Goal: Check status

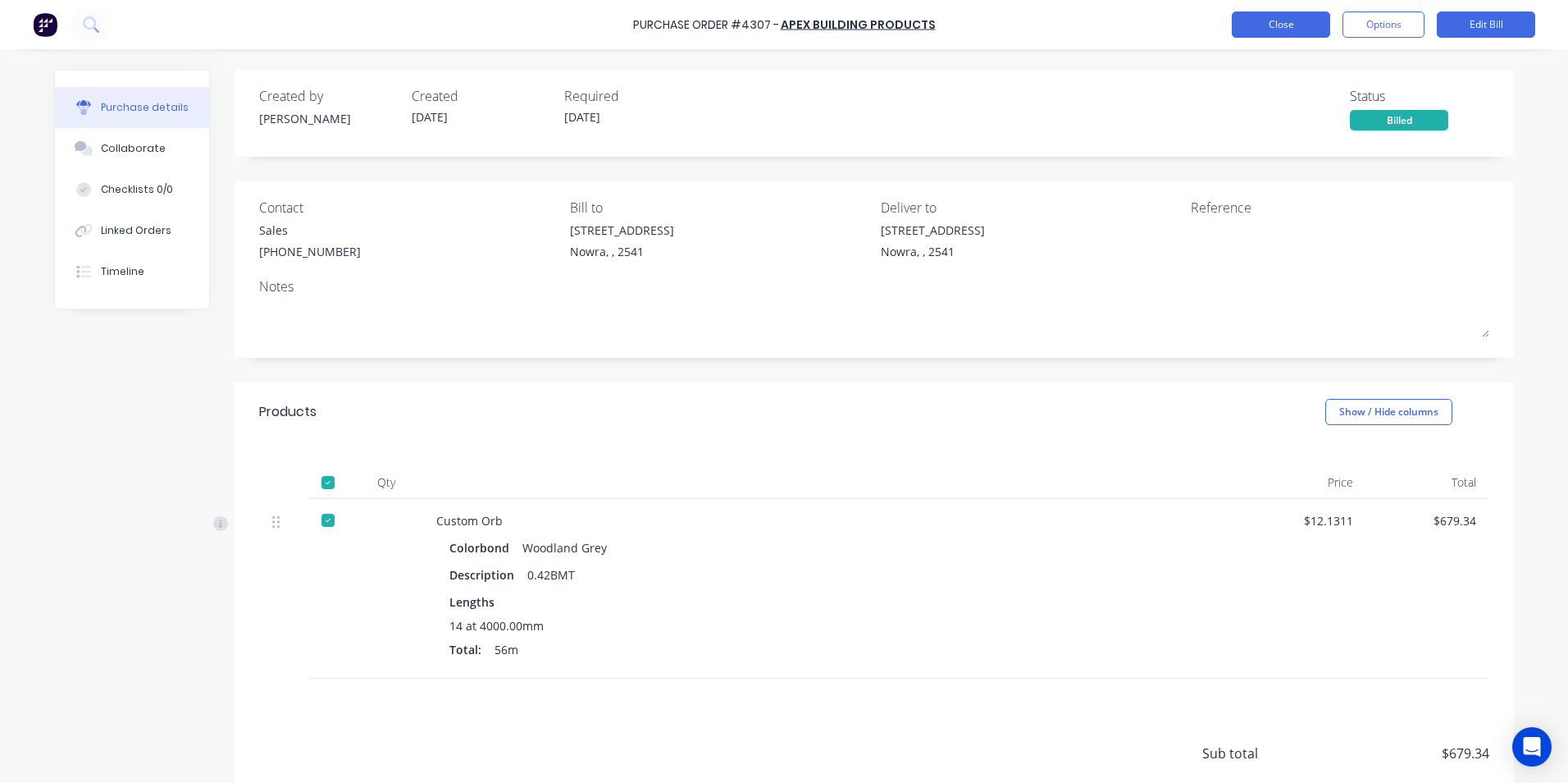
click at [1275, 32] on button "Close" at bounding box center [1281, 25] width 98 height 26
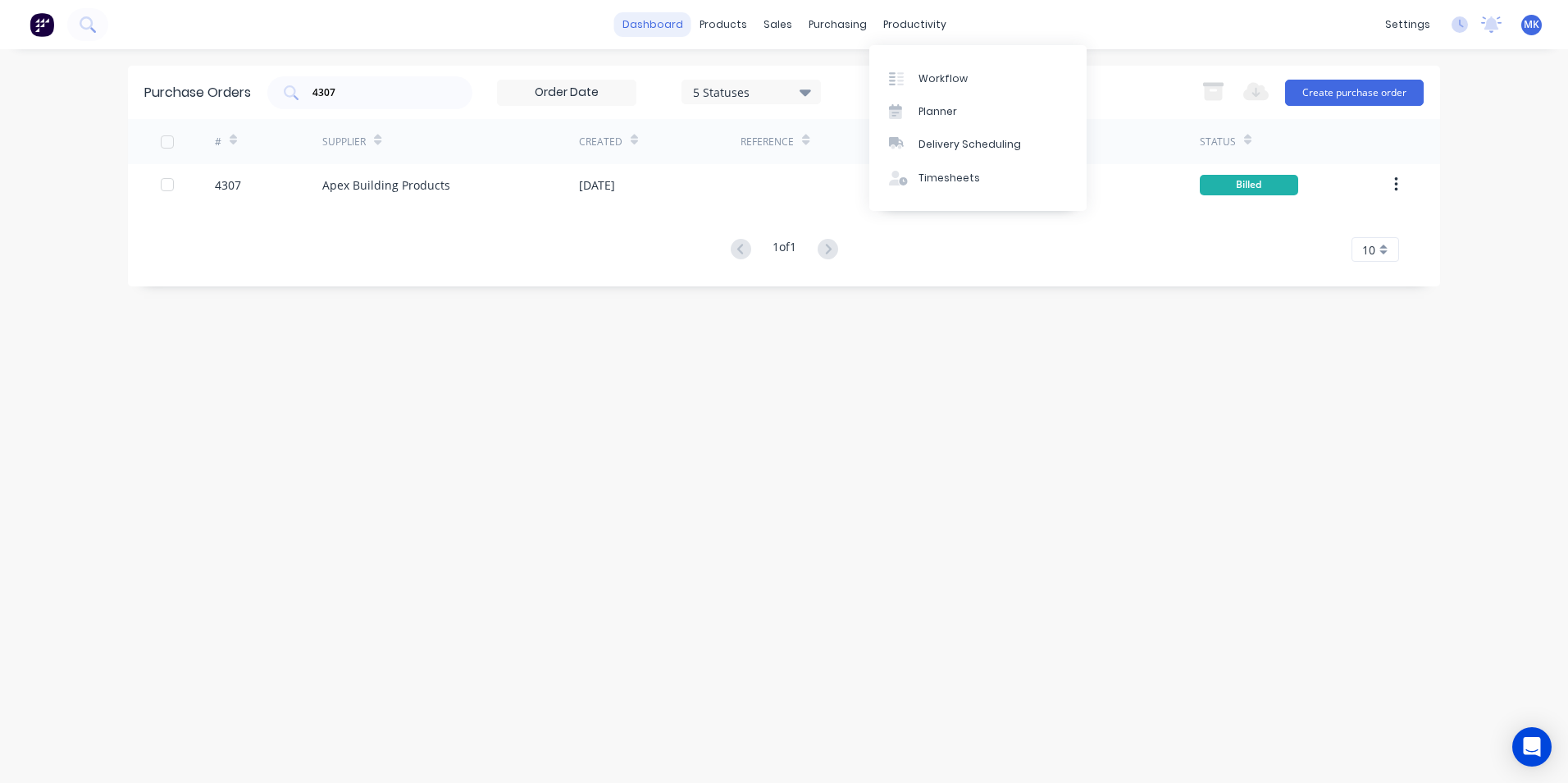
click at [677, 28] on link "dashboard" at bounding box center [653, 25] width 77 height 25
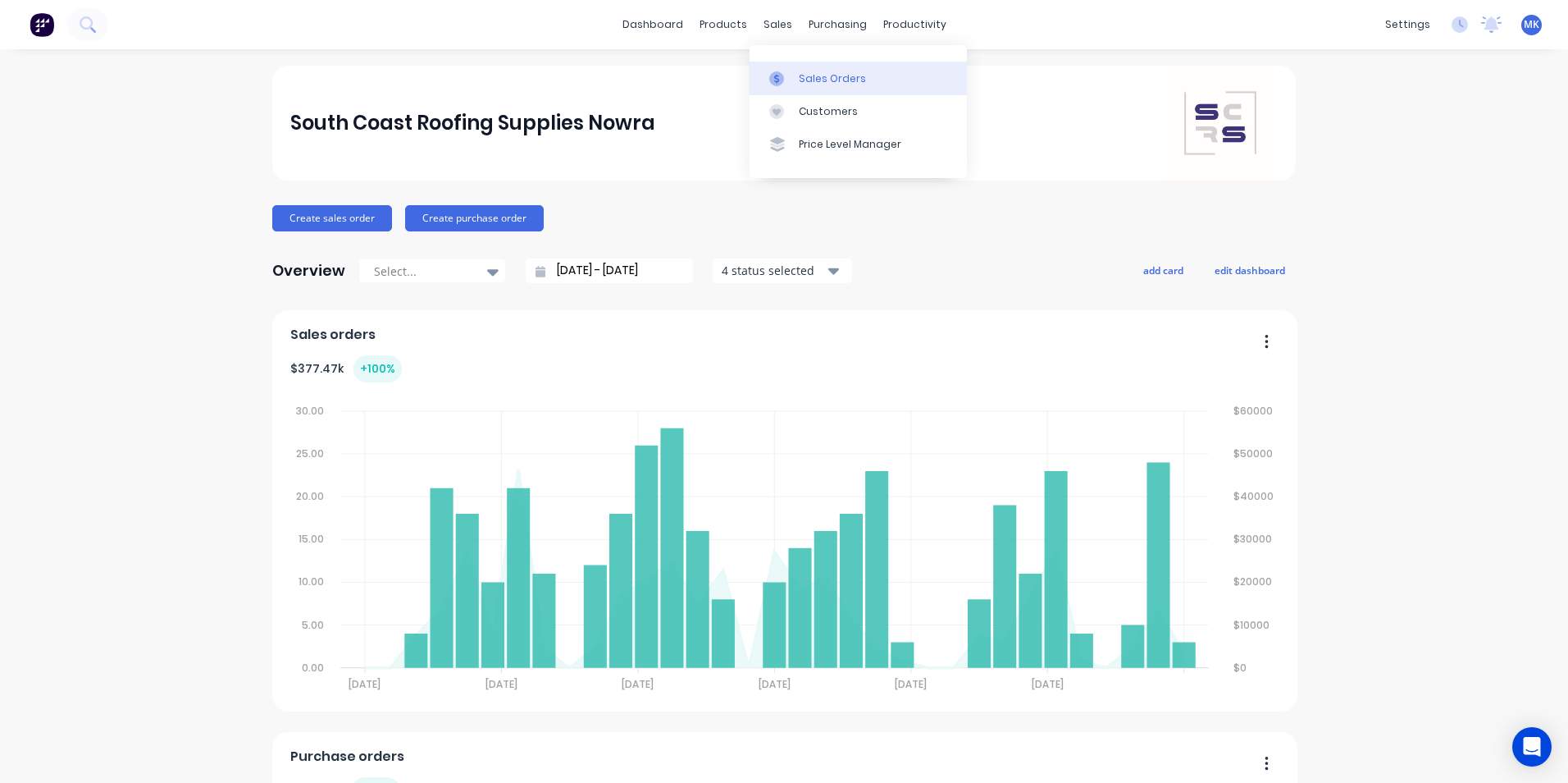
click at [818, 77] on div "Sales Orders" at bounding box center [832, 78] width 68 height 15
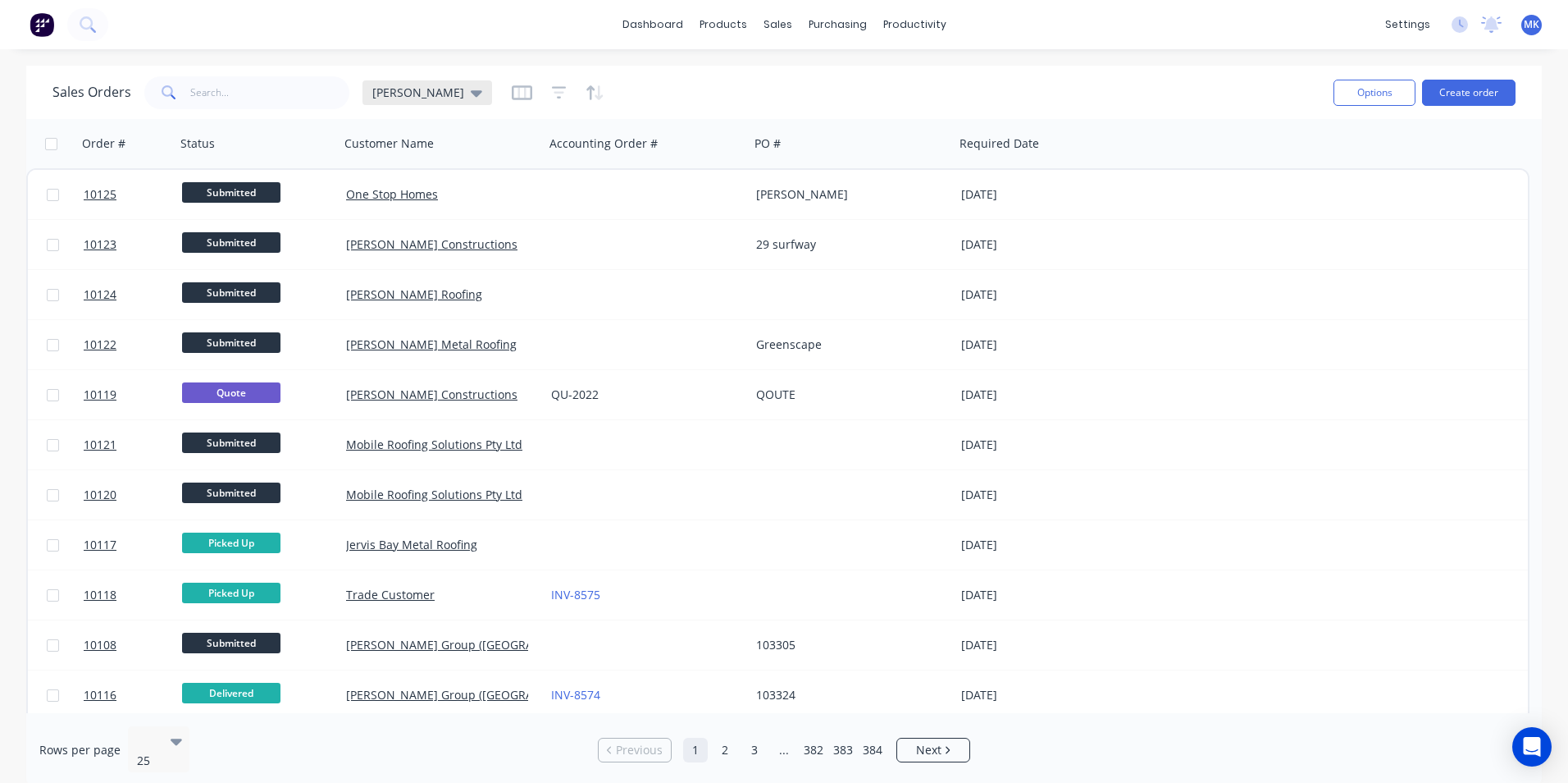
click at [393, 90] on span "[PERSON_NAME]" at bounding box center [418, 92] width 92 height 18
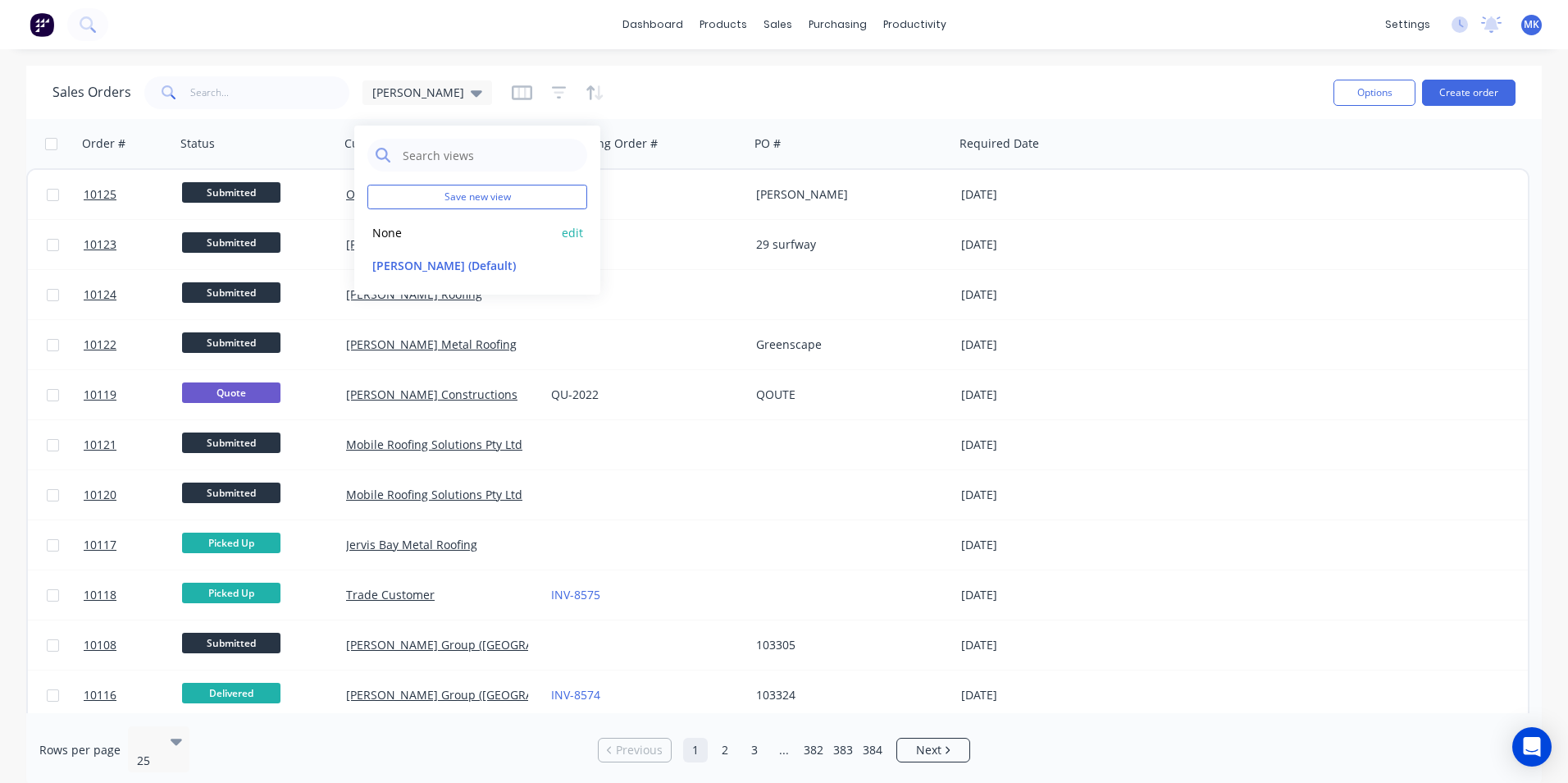
click at [407, 228] on button "None" at bounding box center [461, 232] width 187 height 18
